Goal: Transaction & Acquisition: Register for event/course

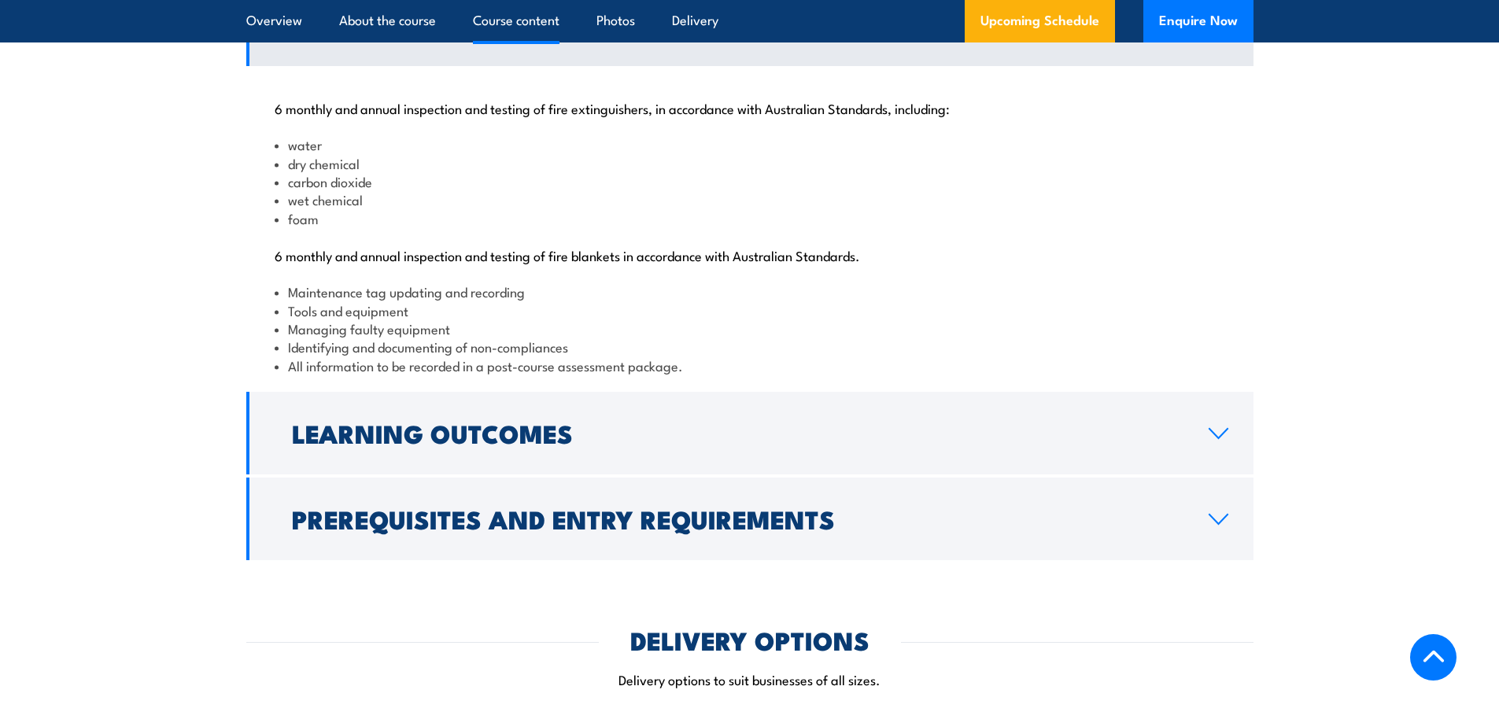
scroll to position [1678, 0]
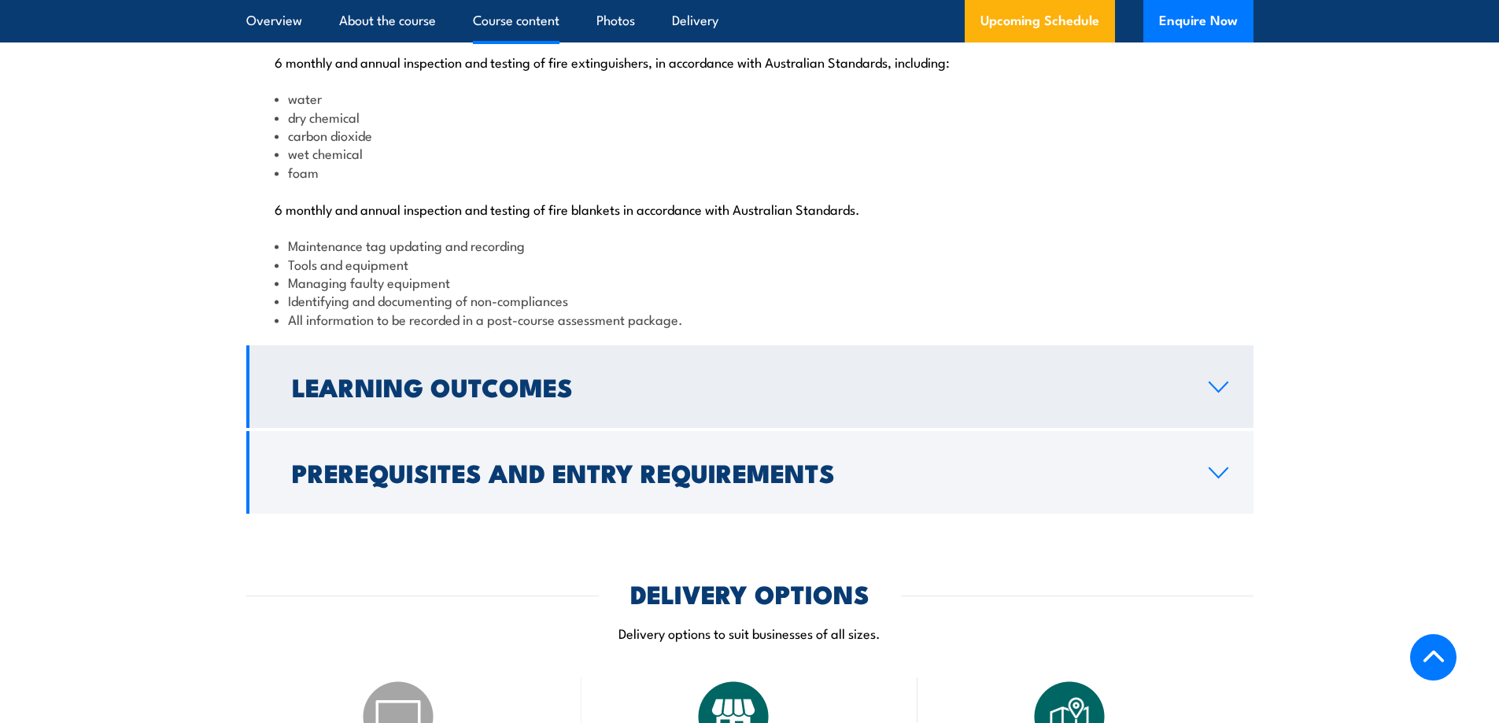
click at [755, 397] on h2 "Learning Outcomes" at bounding box center [738, 386] width 892 height 22
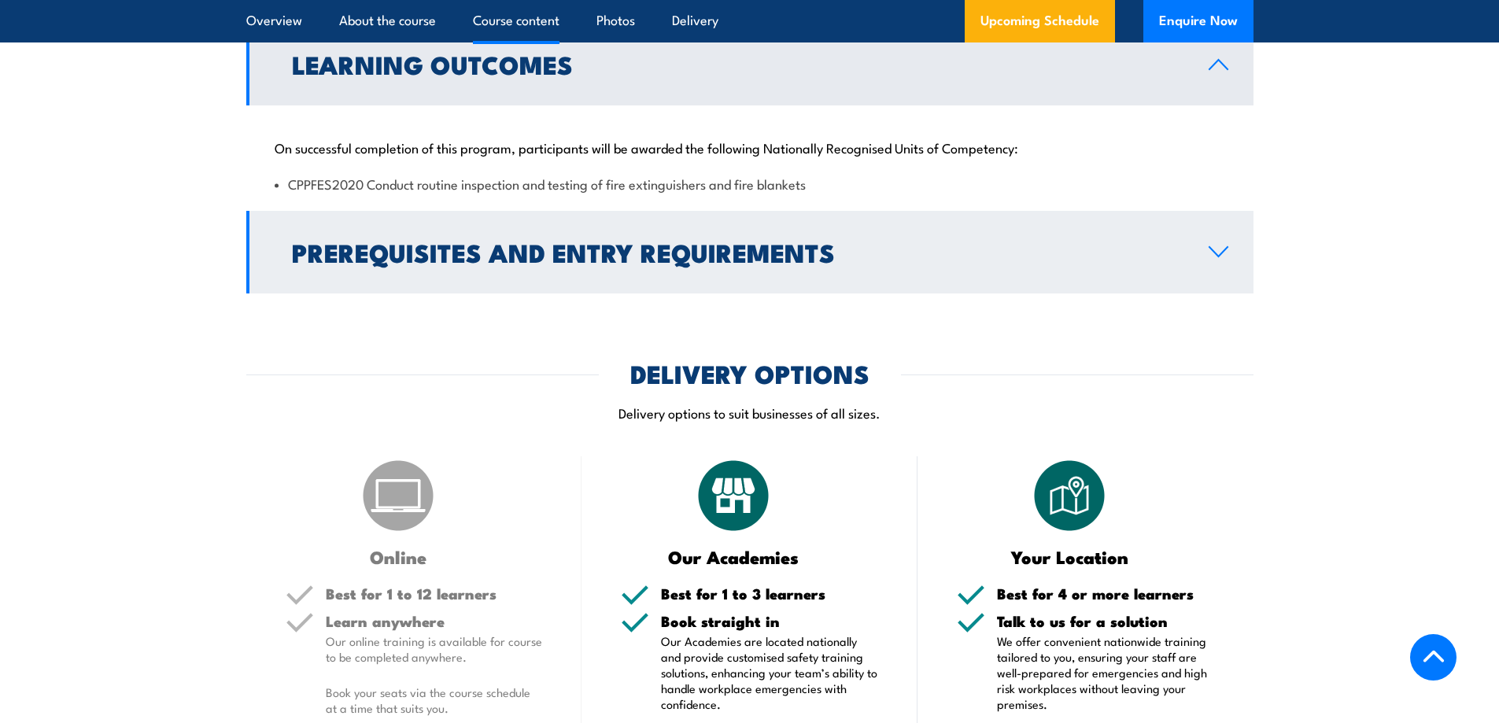
click at [671, 263] on h2 "Prerequisites and Entry Requirements" at bounding box center [738, 252] width 892 height 22
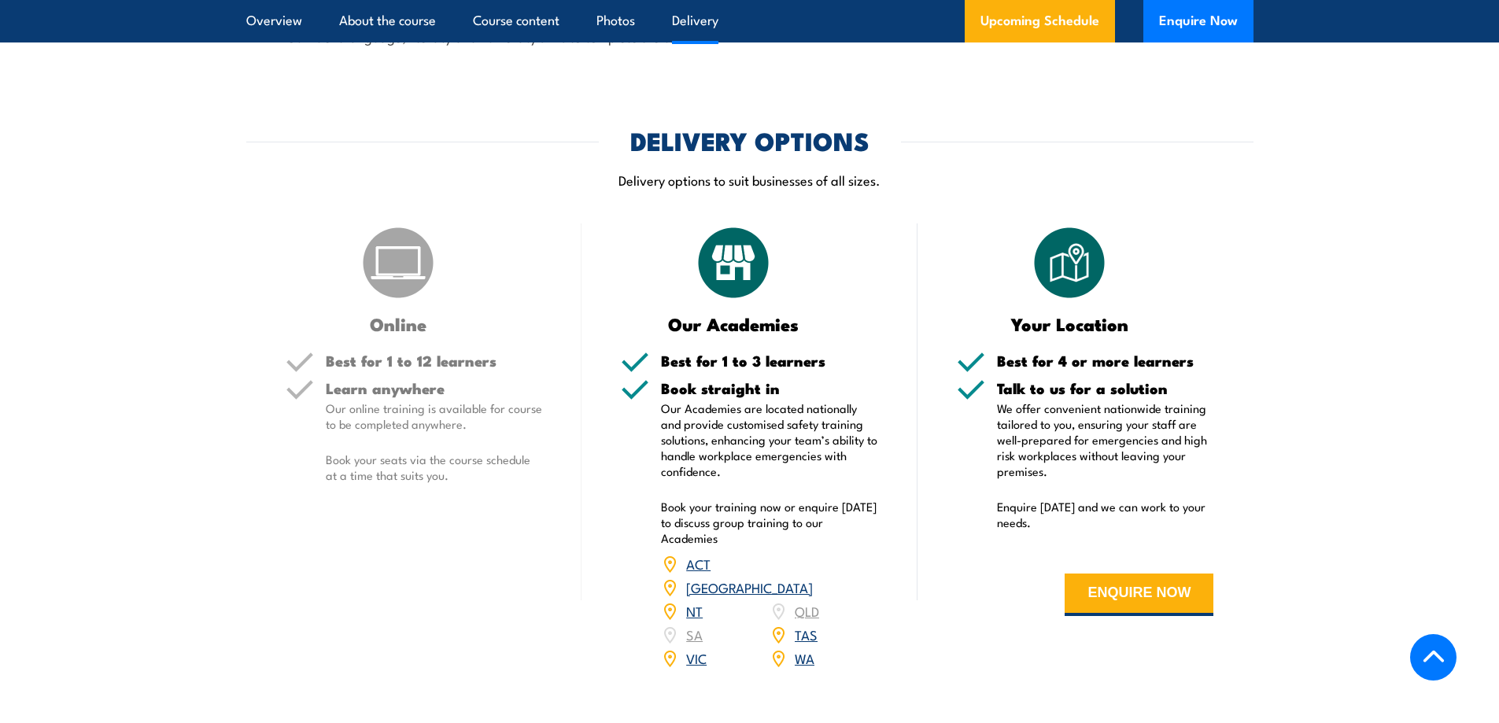
scroll to position [2099, 0]
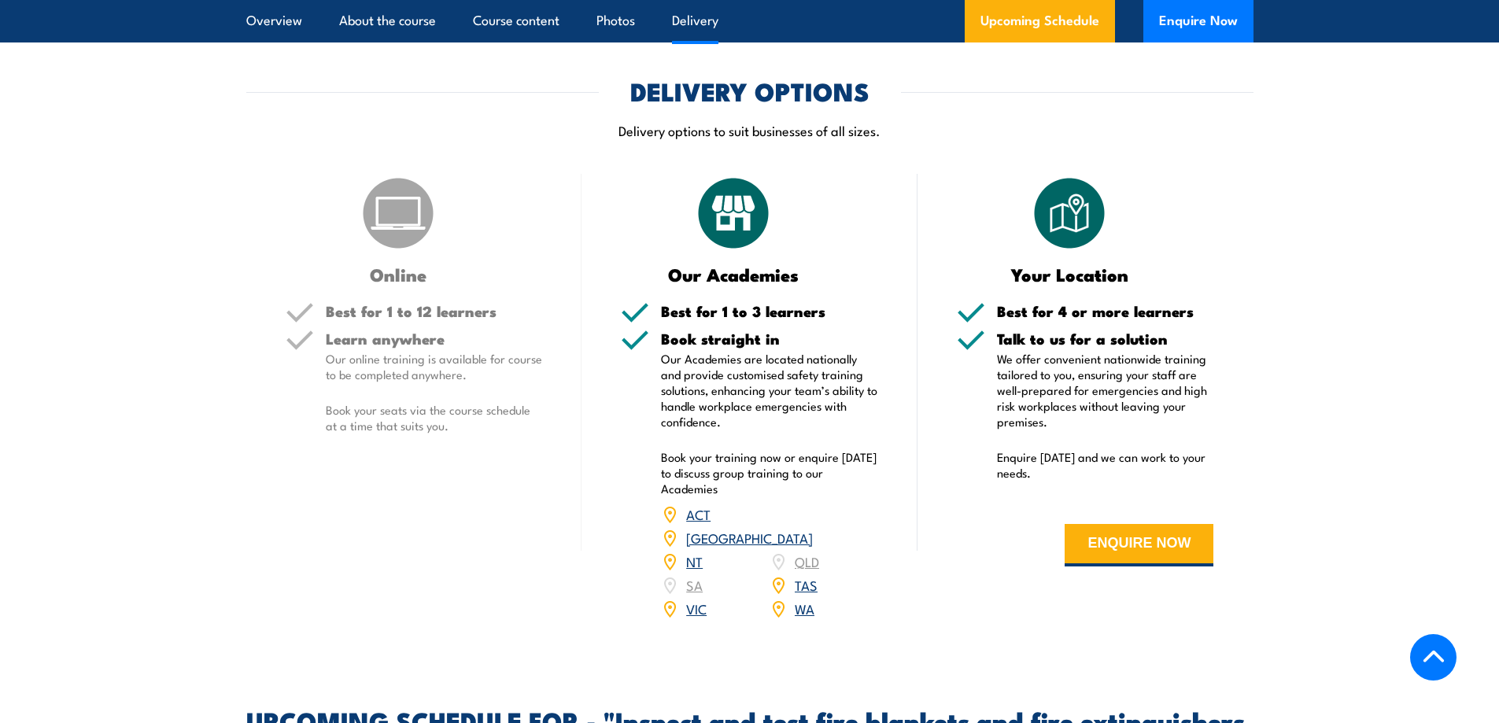
click at [804, 618] on link "WA" at bounding box center [805, 608] width 20 height 19
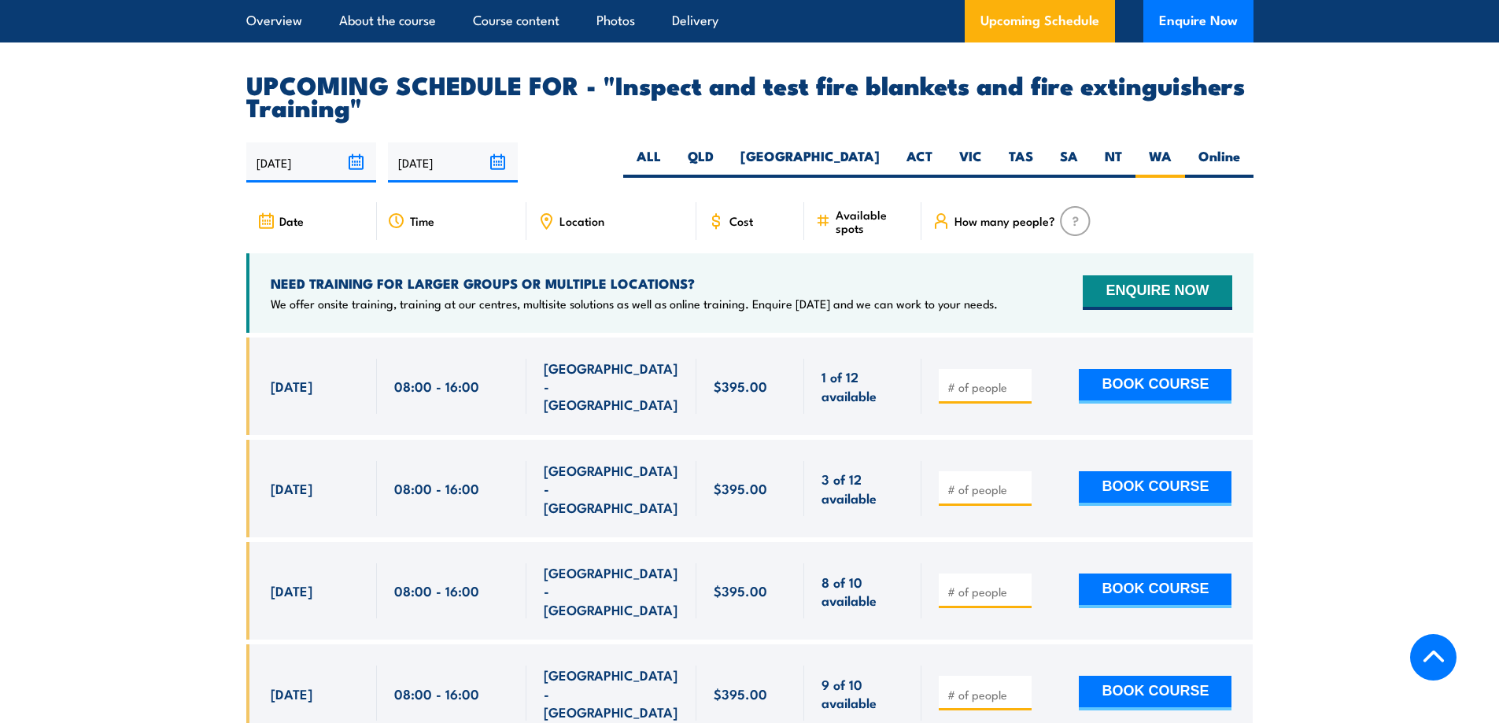
scroll to position [2817, 0]
click at [1002, 396] on input "number" at bounding box center [986, 388] width 79 height 16
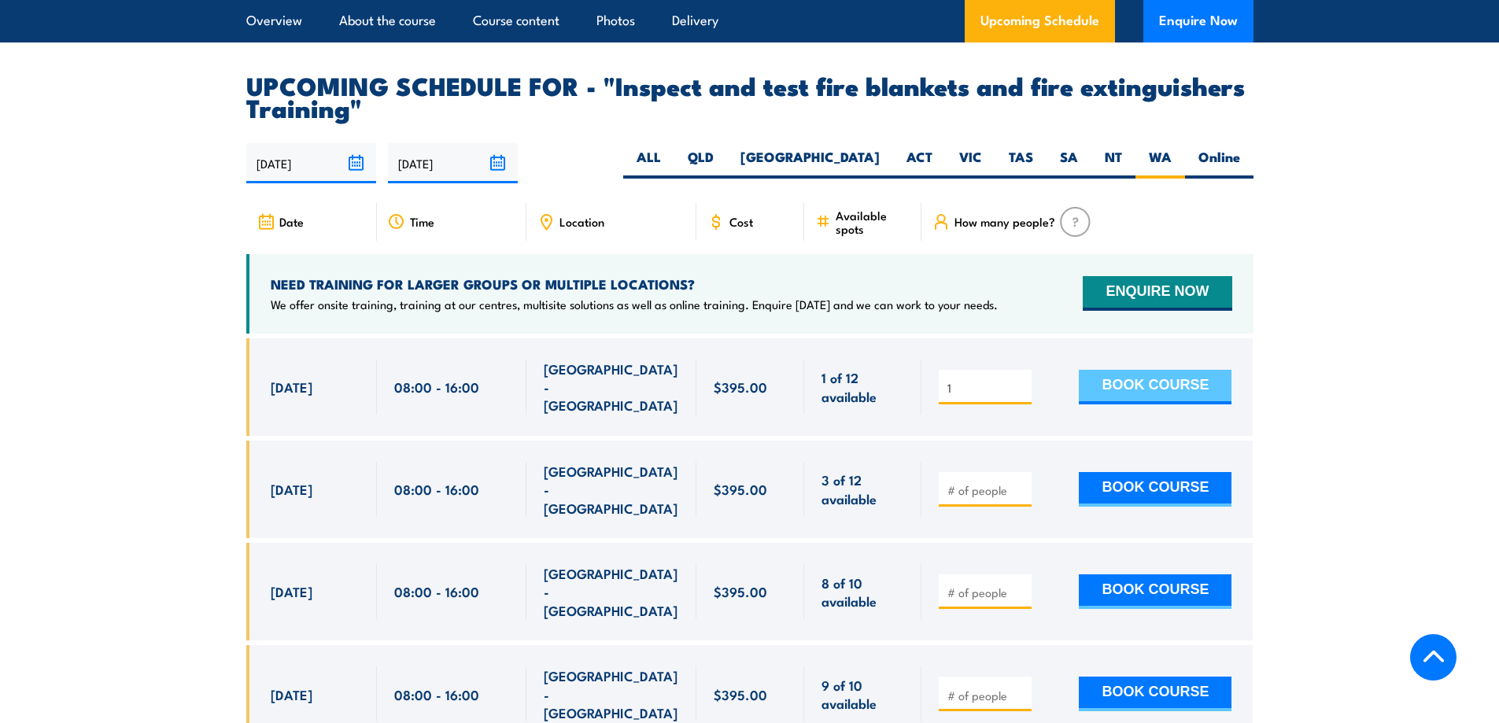
type input "1"
click at [1118, 393] on button "BOOK COURSE" at bounding box center [1155, 387] width 153 height 35
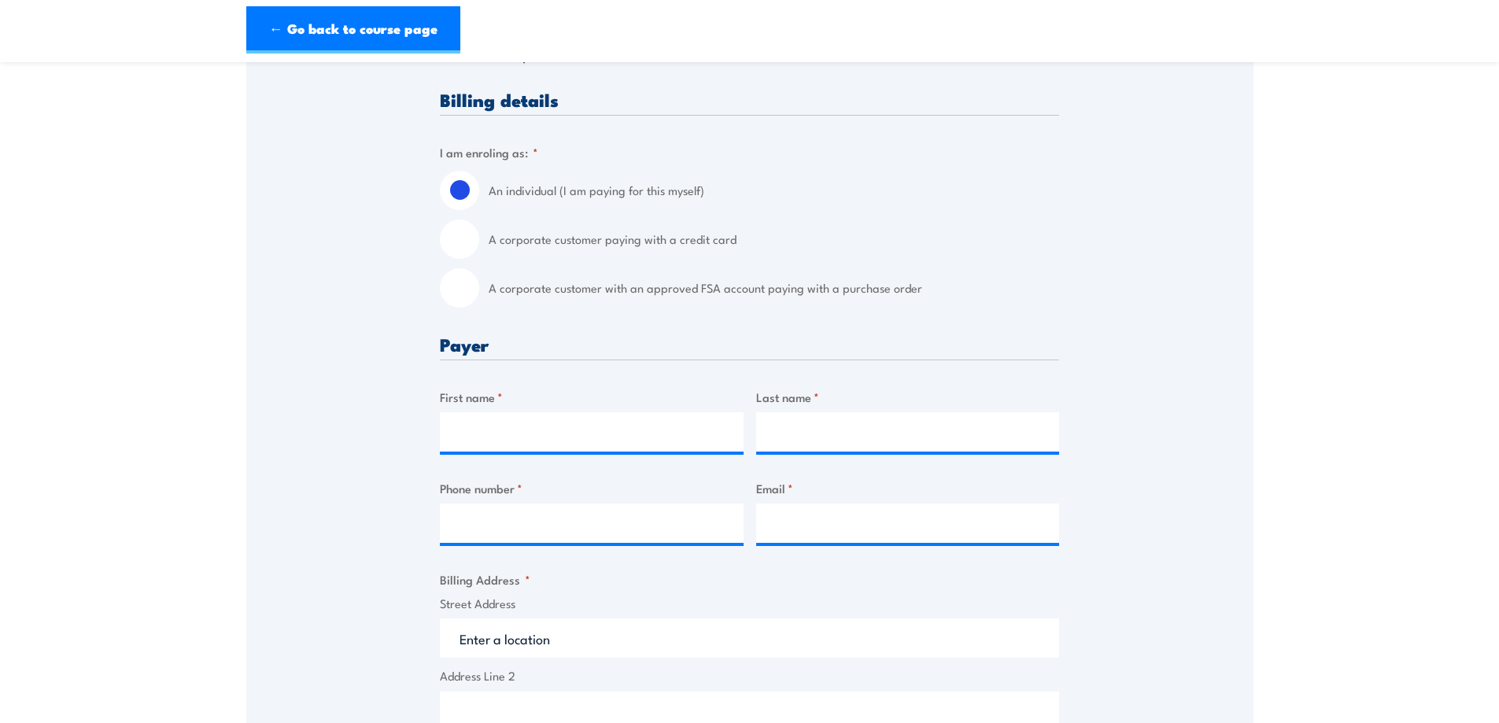
scroll to position [419, 0]
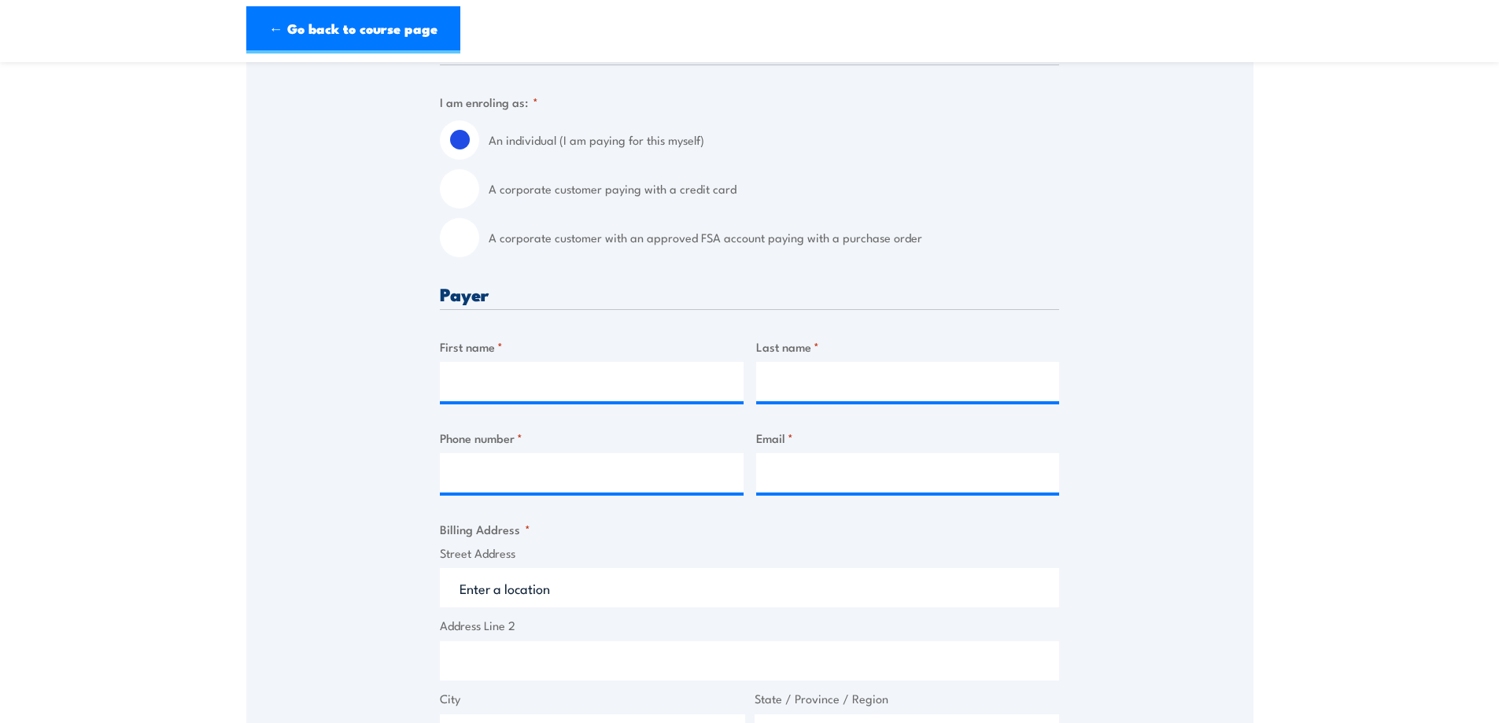
click at [441, 412] on div "Billing details I am enroling as: * An individual (I am paying for this myself)…" at bounding box center [749, 672] width 619 height 1264
click at [503, 381] on input "First name *" at bounding box center [592, 381] width 304 height 39
type input "[PERSON_NAME]"
type input "[EMAIL_ADDRESS][DOMAIN_NAME]"
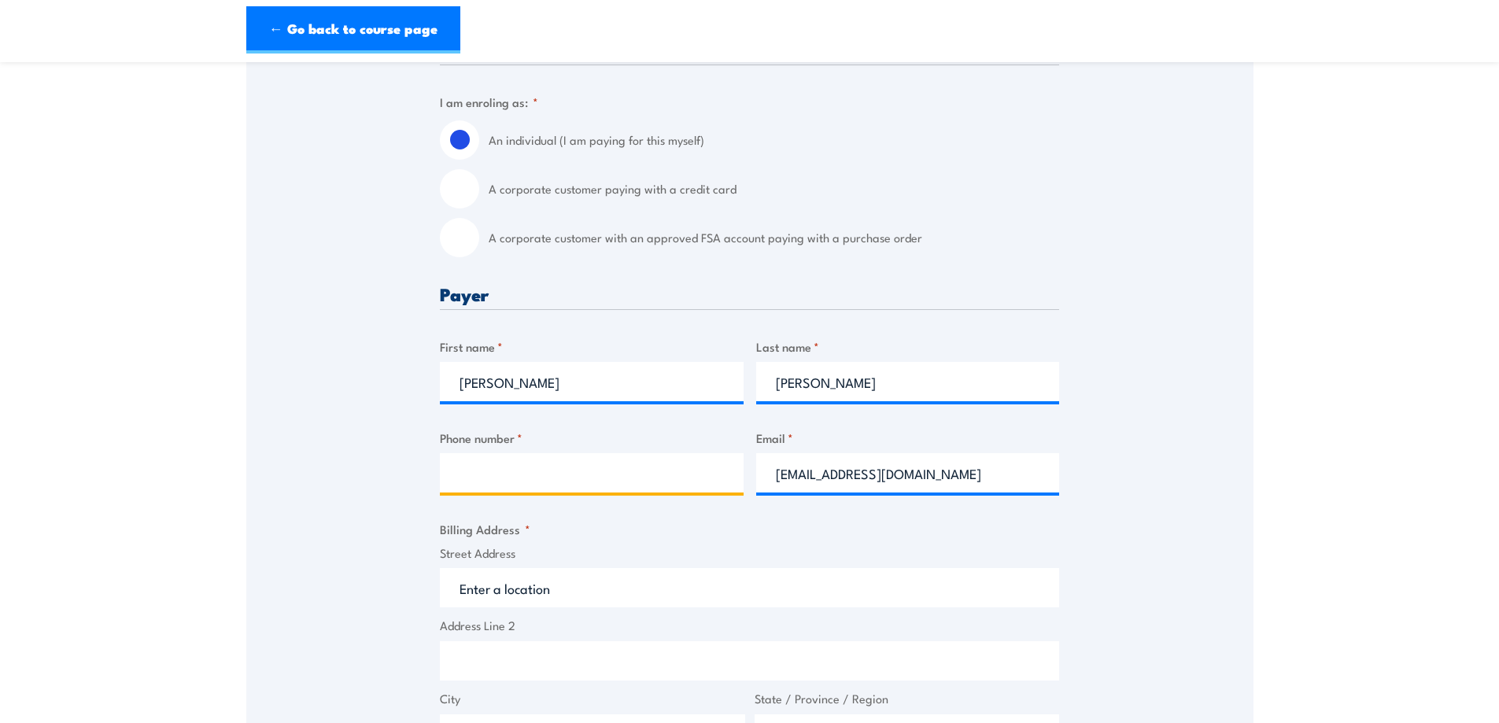
click at [543, 483] on input "Phone number *" at bounding box center [592, 472] width 304 height 39
type input "0447419667"
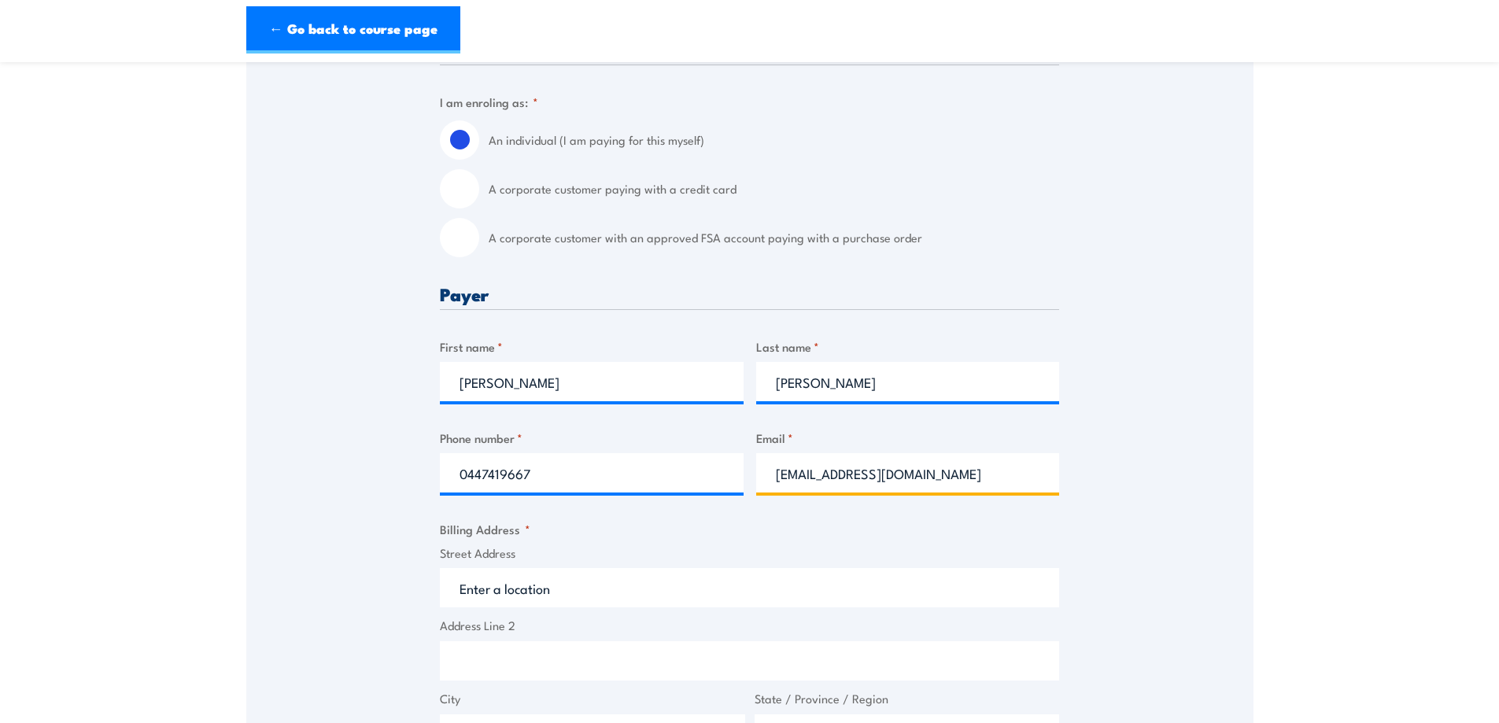
click at [908, 460] on input "[EMAIL_ADDRESS][DOMAIN_NAME]" at bounding box center [908, 472] width 304 height 39
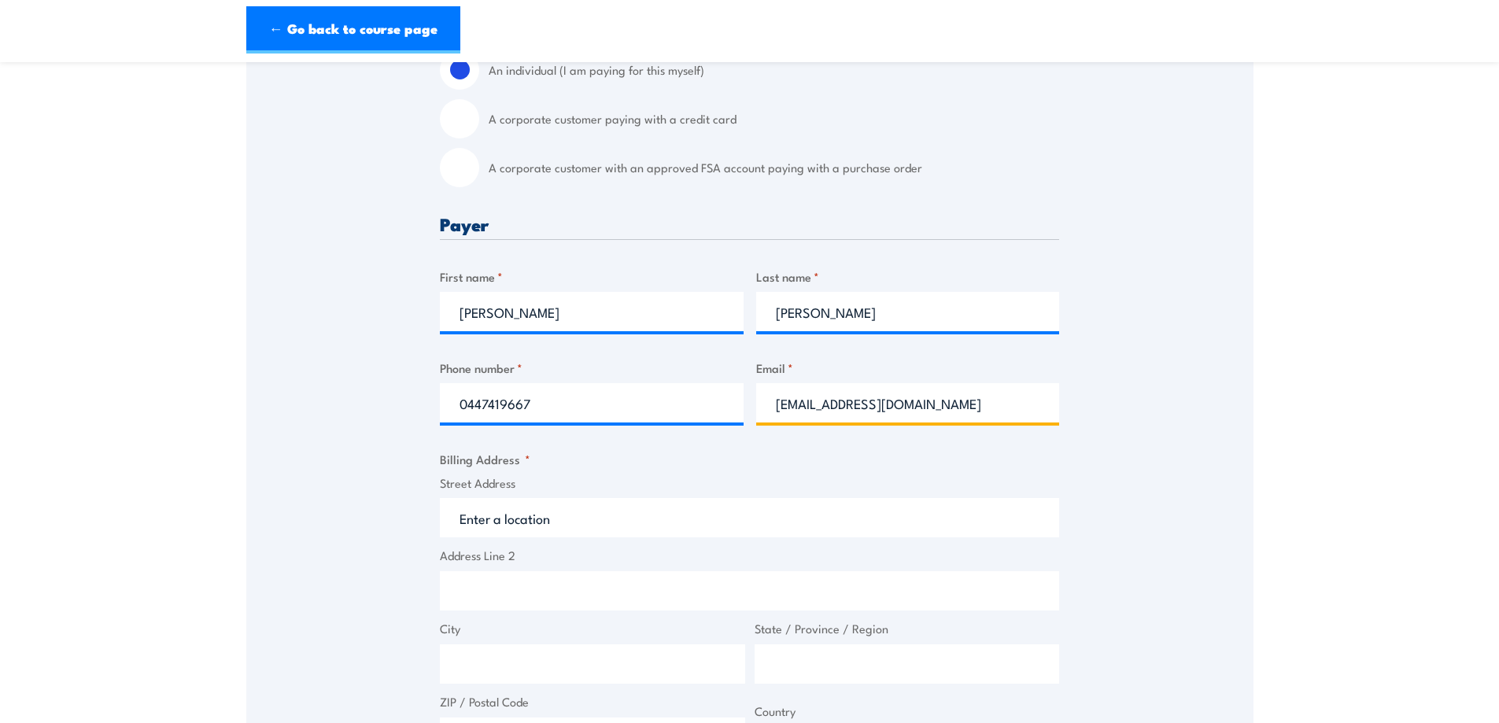
scroll to position [525, 0]
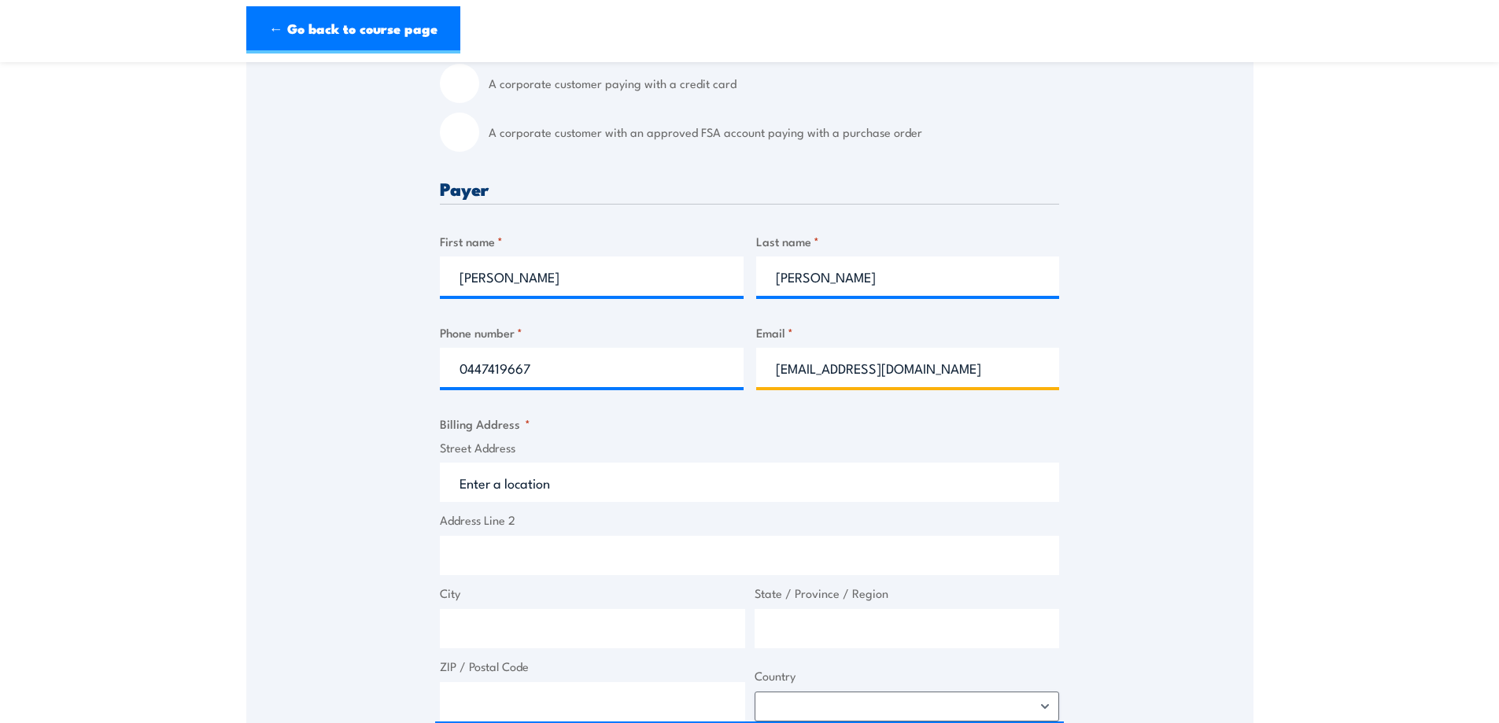
type input "[EMAIL_ADDRESS][DOMAIN_NAME]"
click at [527, 478] on input "Street Address" at bounding box center [749, 482] width 619 height 39
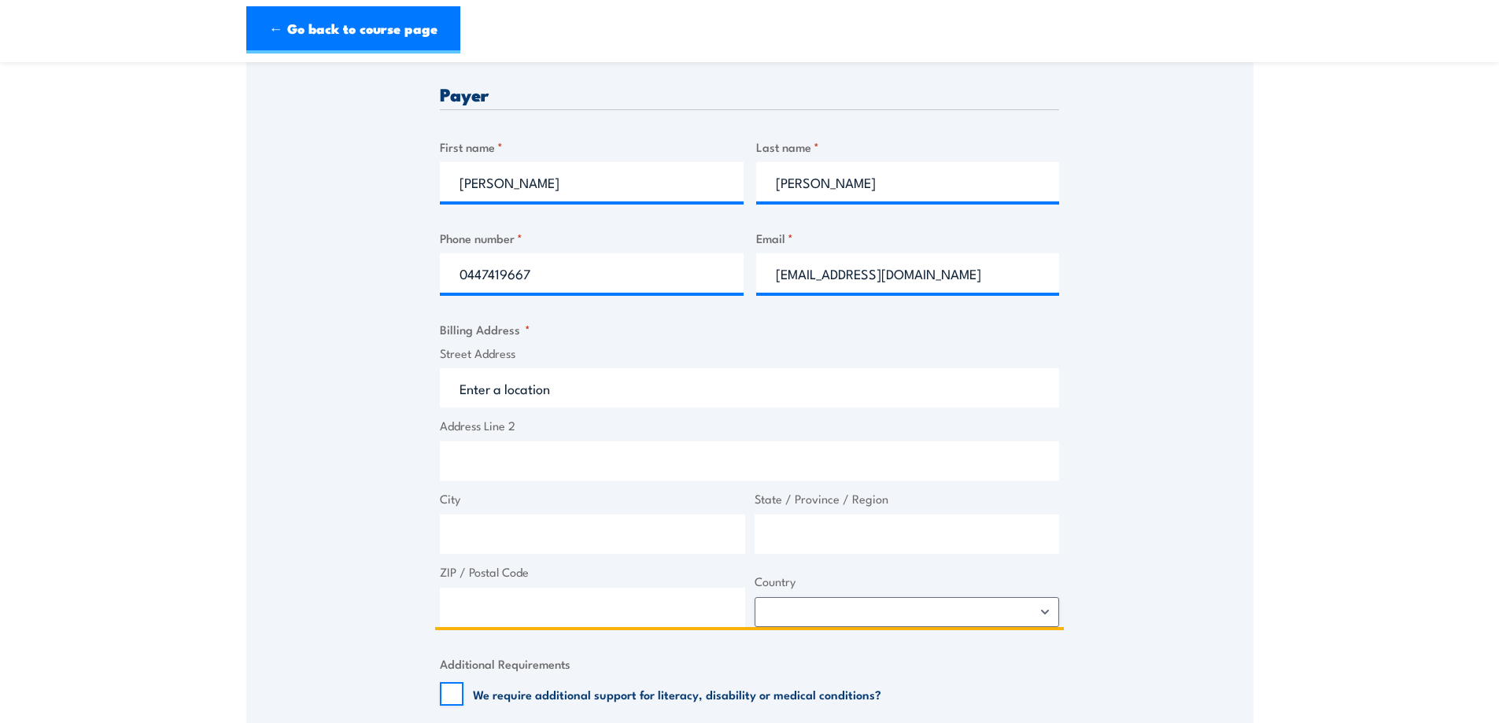
scroll to position [629, 0]
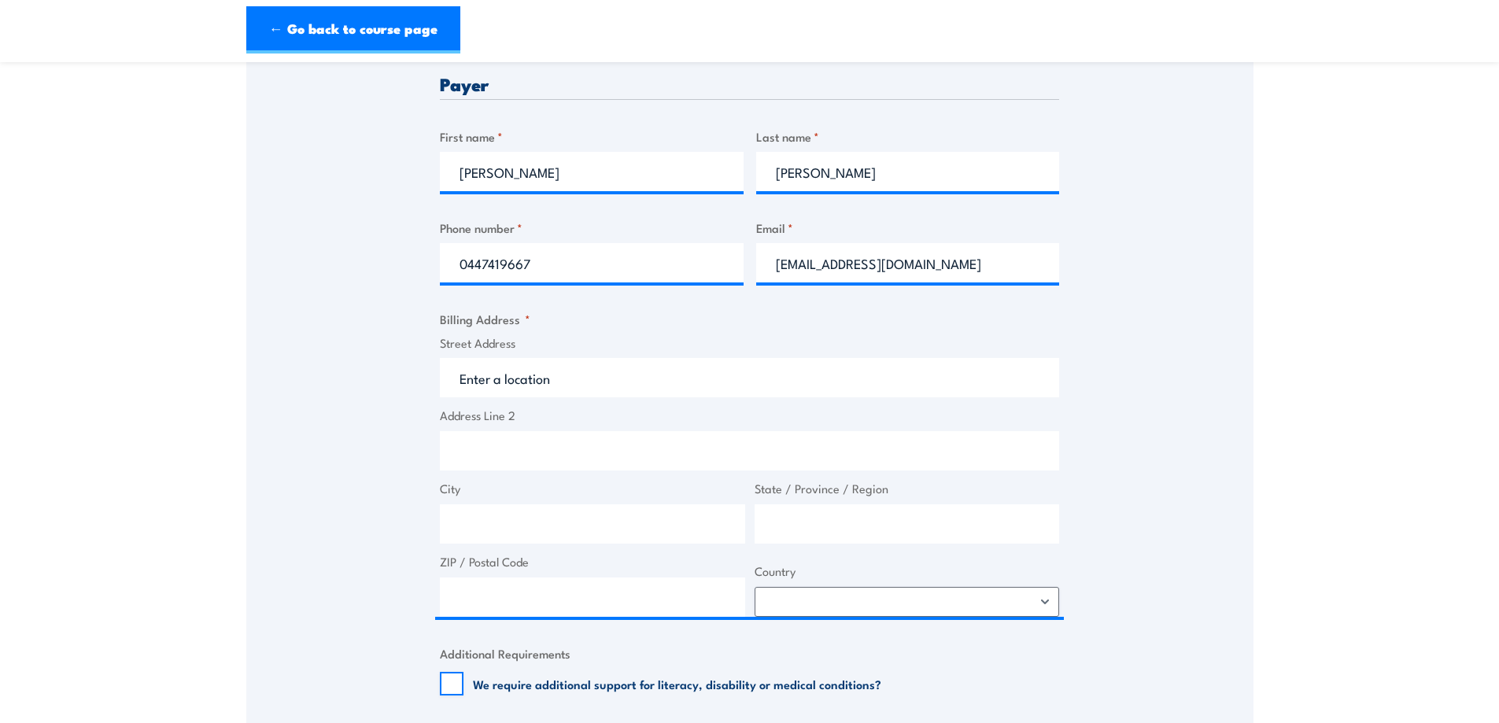
click at [408, 356] on div "Speak to a specialist CALL [PHONE_NUMBER] CALL [PHONE_NUMBER] " * " indicates r…" at bounding box center [749, 383] width 1007 height 1434
click at [500, 376] on input "Street Address" at bounding box center [749, 377] width 619 height 39
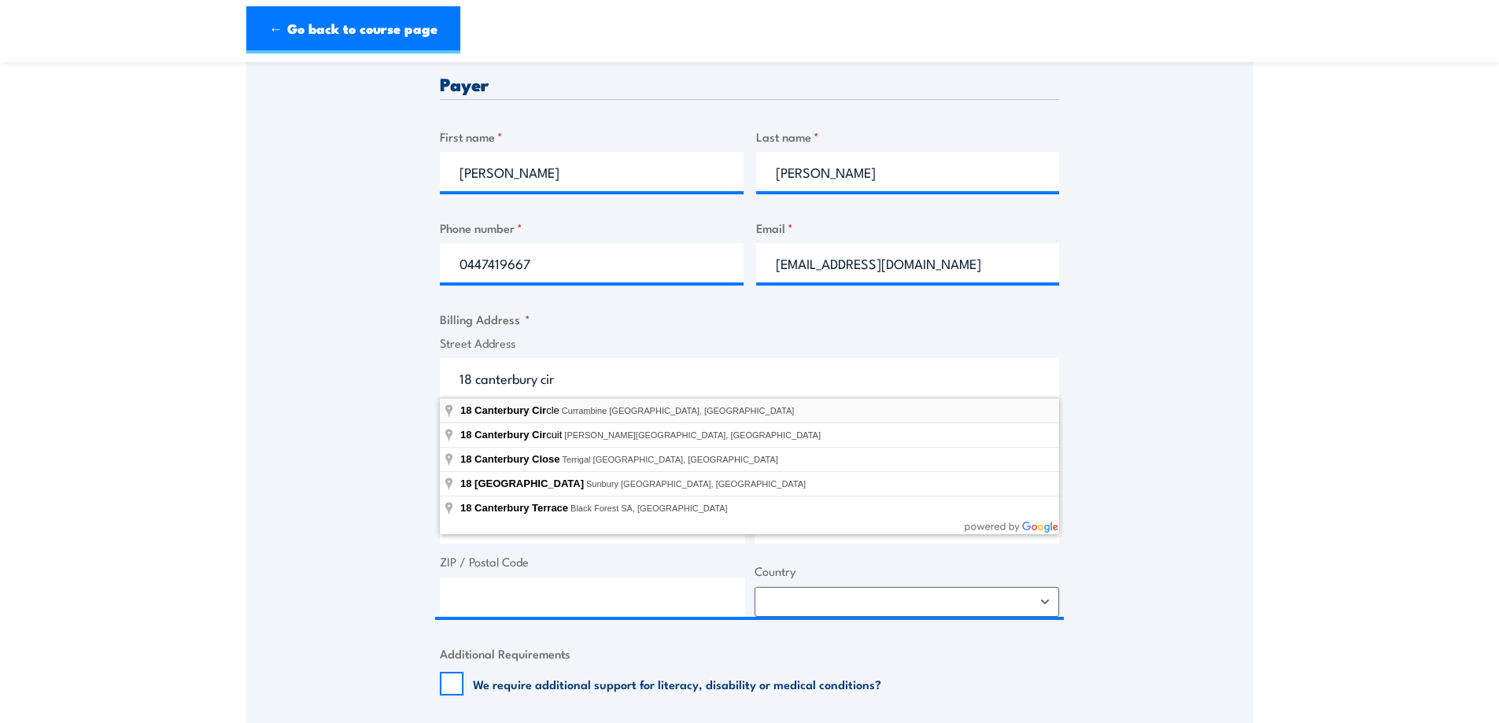
type input "[STREET_ADDRESS]"
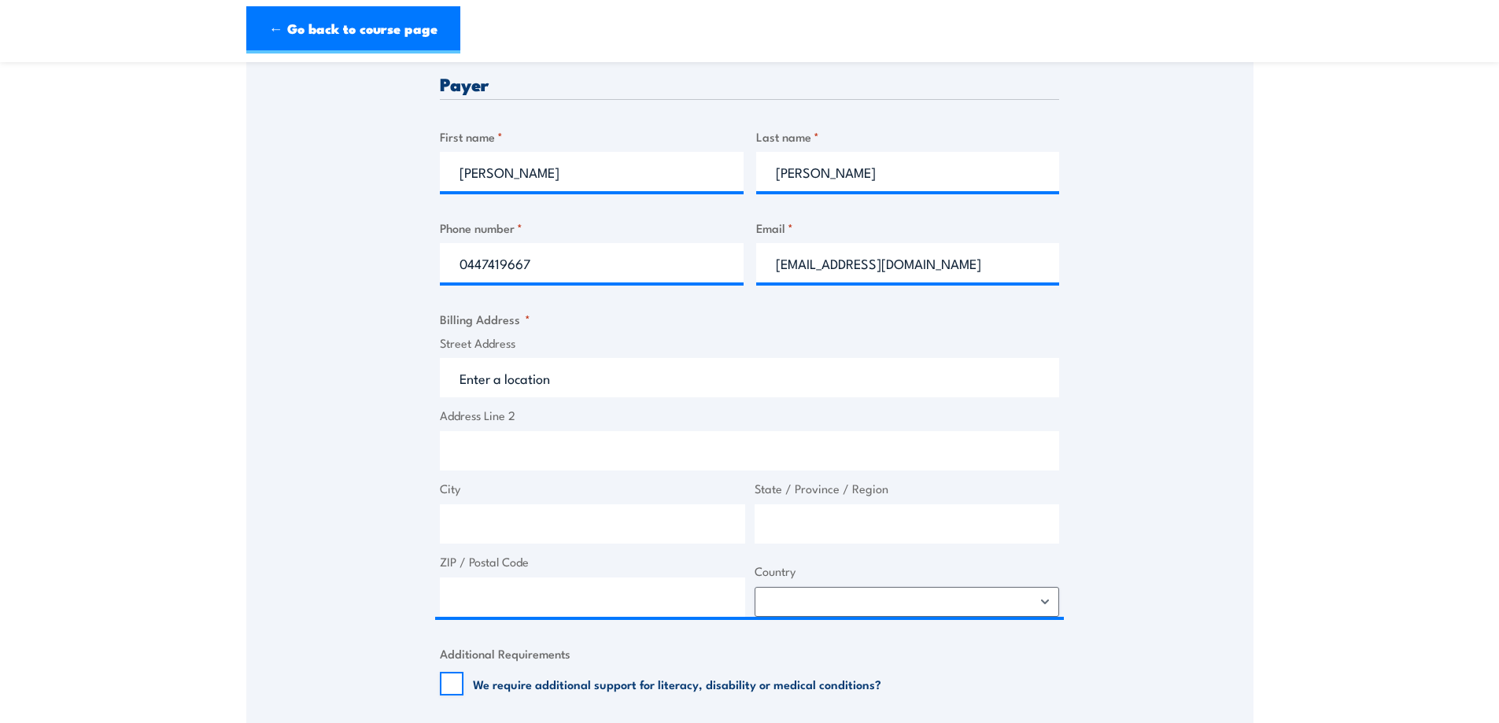
type input "18 Canterbury Cir"
type input "Currambine"
type input "[GEOGRAPHIC_DATA]"
type input "6028"
select select "[GEOGRAPHIC_DATA]"
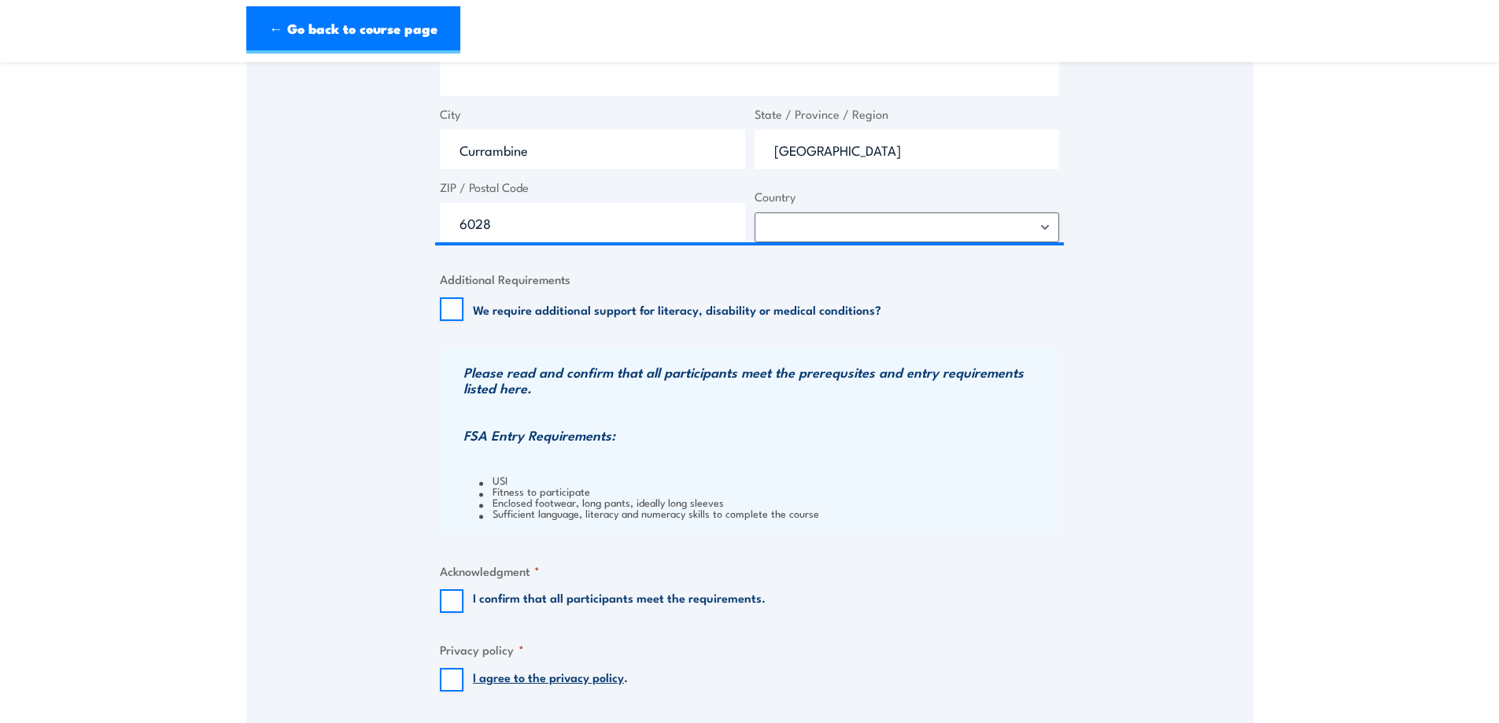
scroll to position [1049, 0]
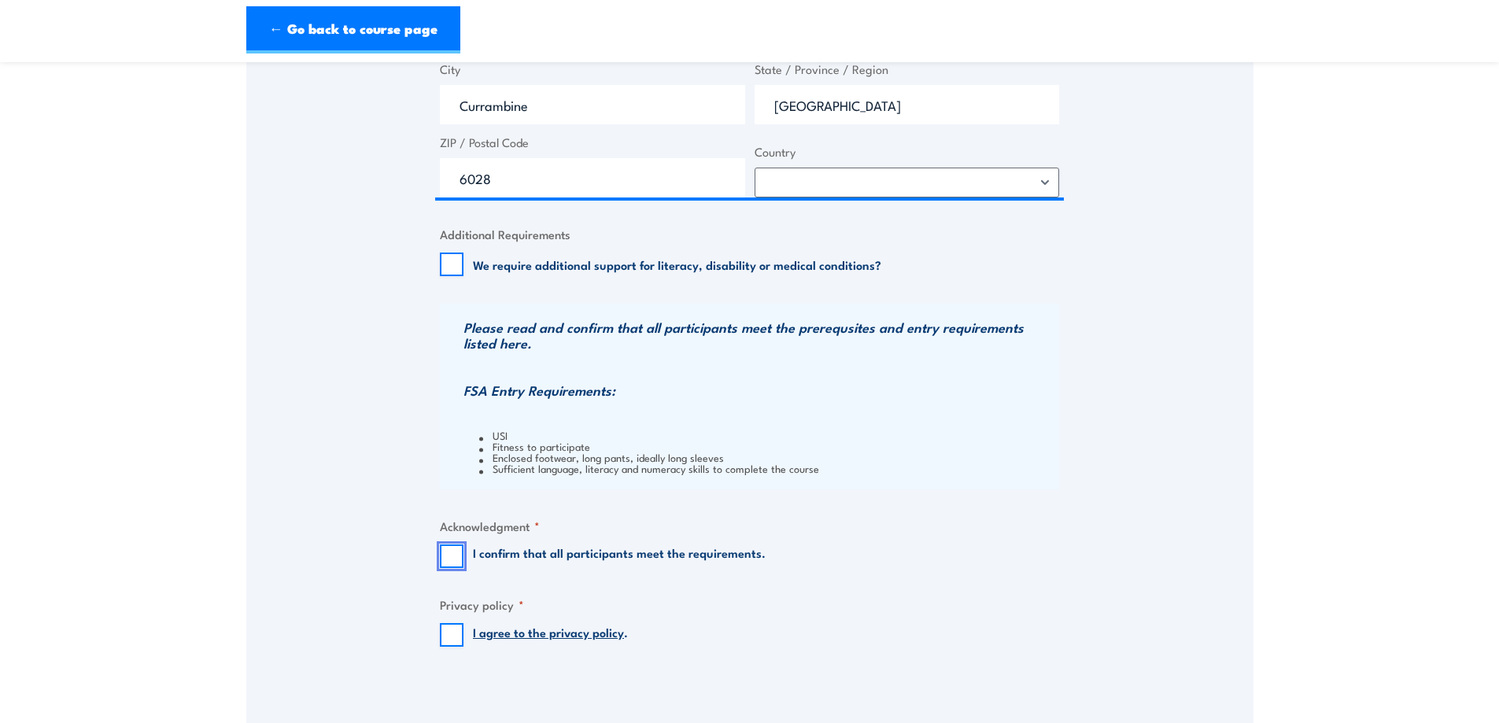
click at [448, 563] on input "I confirm that all participants meet the requirements." at bounding box center [452, 557] width 24 height 24
checkbox input "true"
click at [447, 642] on input "I agree to the privacy policy ." at bounding box center [452, 635] width 24 height 24
checkbox input "true"
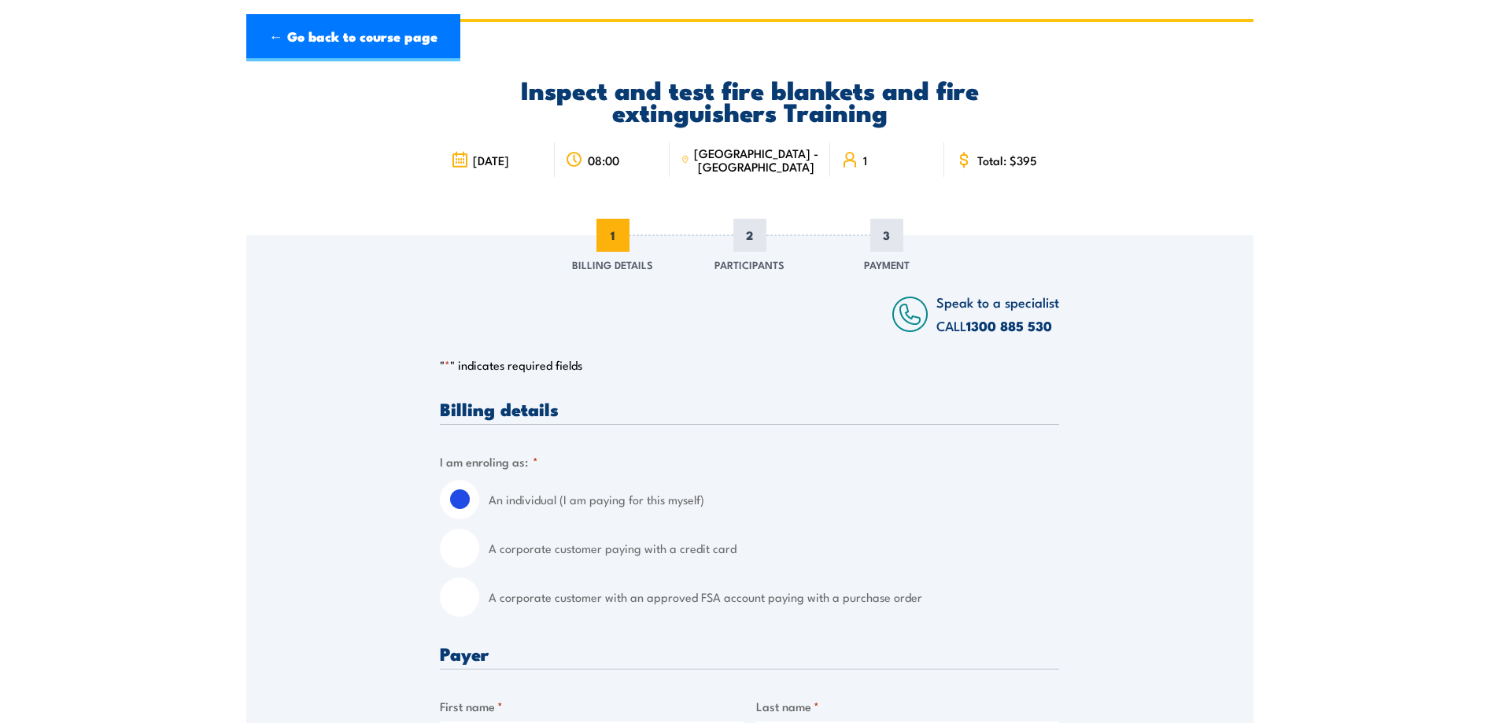
scroll to position [0, 0]
